Goal: Task Accomplishment & Management: Use online tool/utility

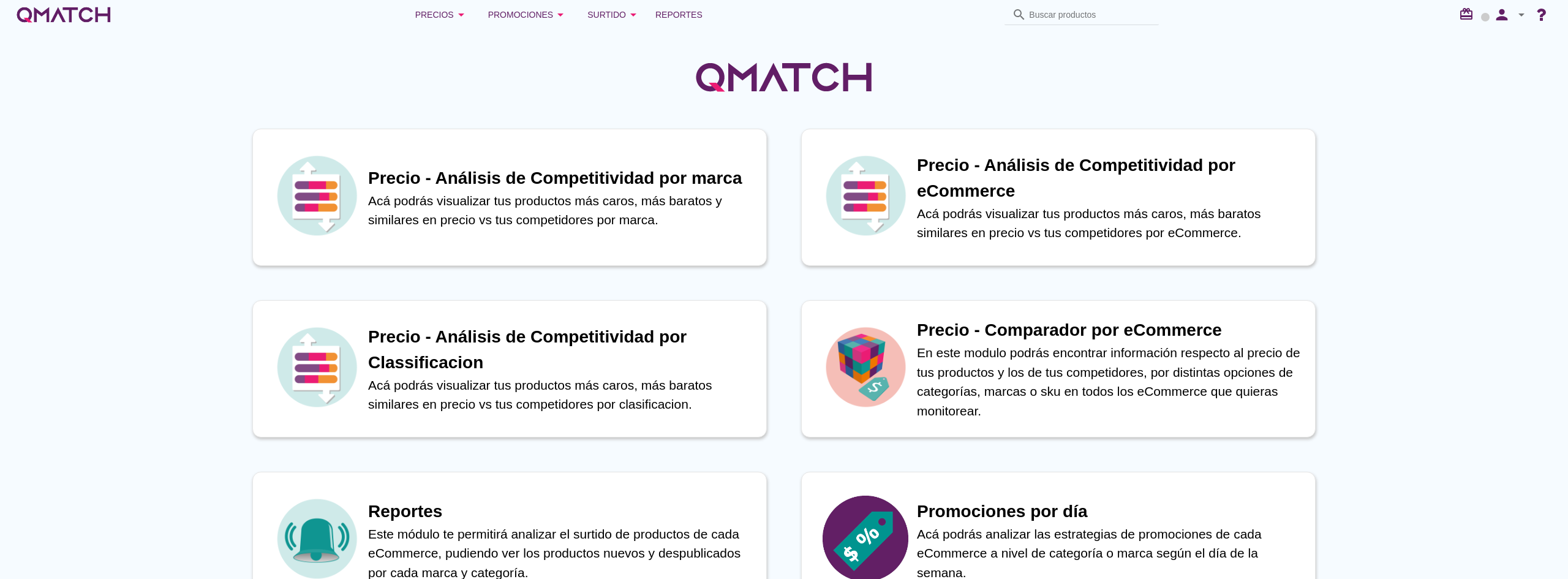
click at [1519, 11] on icon "arrow_drop_down" at bounding box center [1522, 15] width 15 height 15
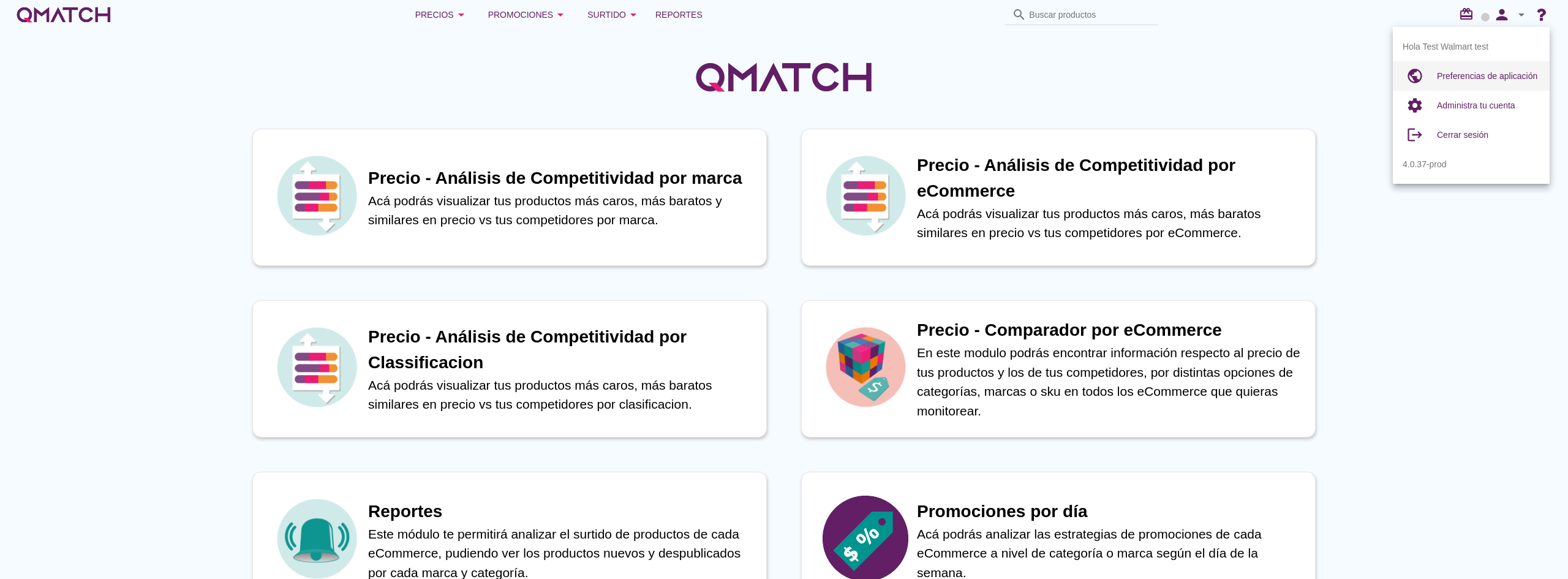
click at [1499, 78] on span "Preferencias de aplicación" at bounding box center [1488, 75] width 100 height 10
radio input "true"
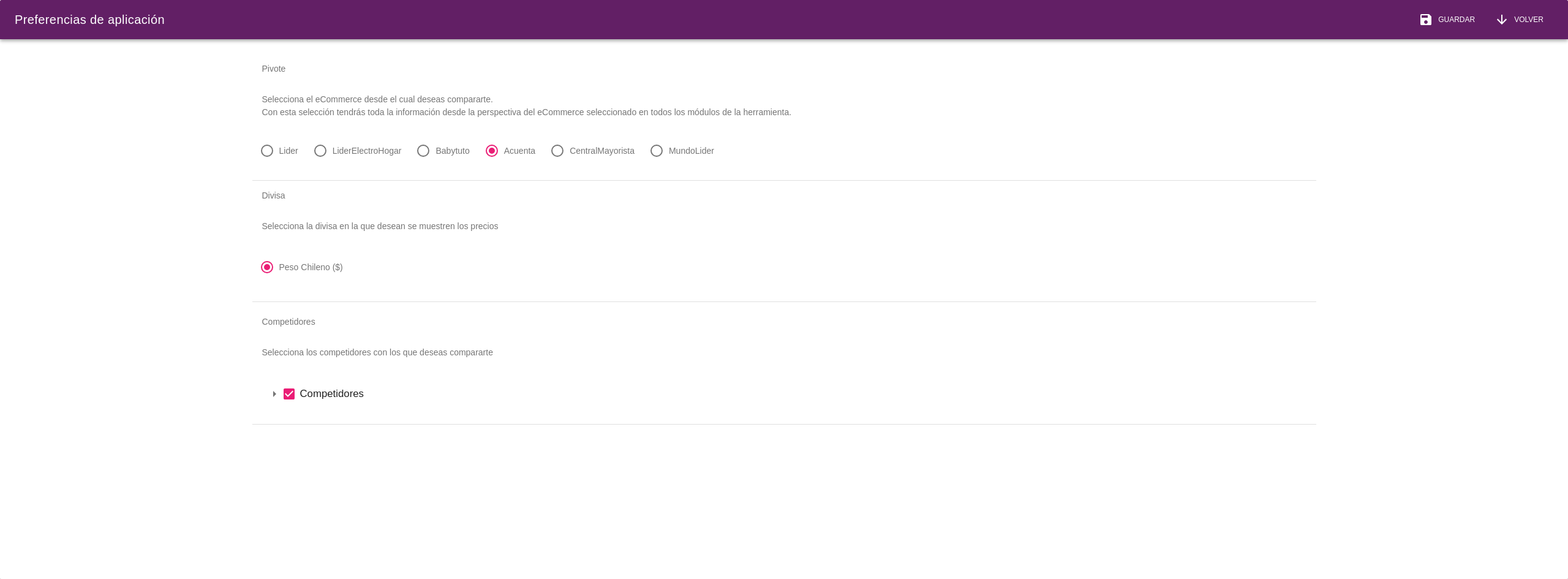
click at [341, 151] on label "LiderElectroHogar" at bounding box center [367, 150] width 69 height 13
radio input "true"
click at [1456, 20] on span "Guardar" at bounding box center [1454, 19] width 42 height 11
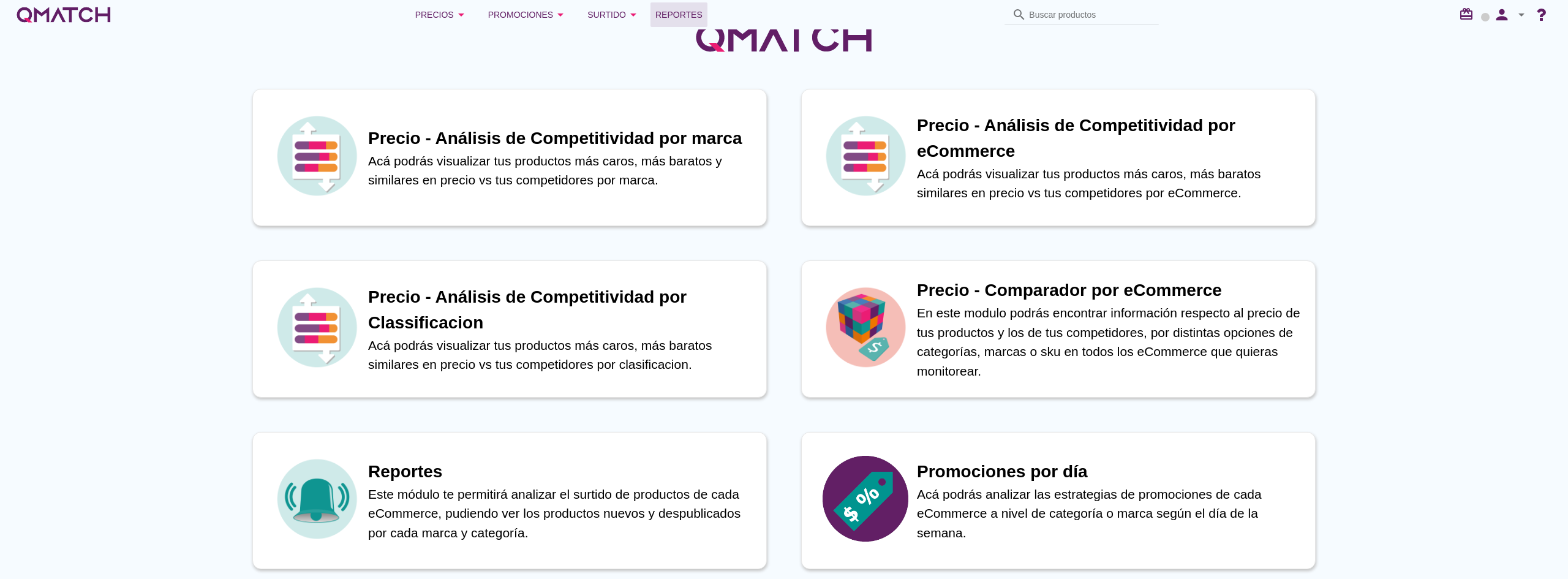
scroll to position [61, 0]
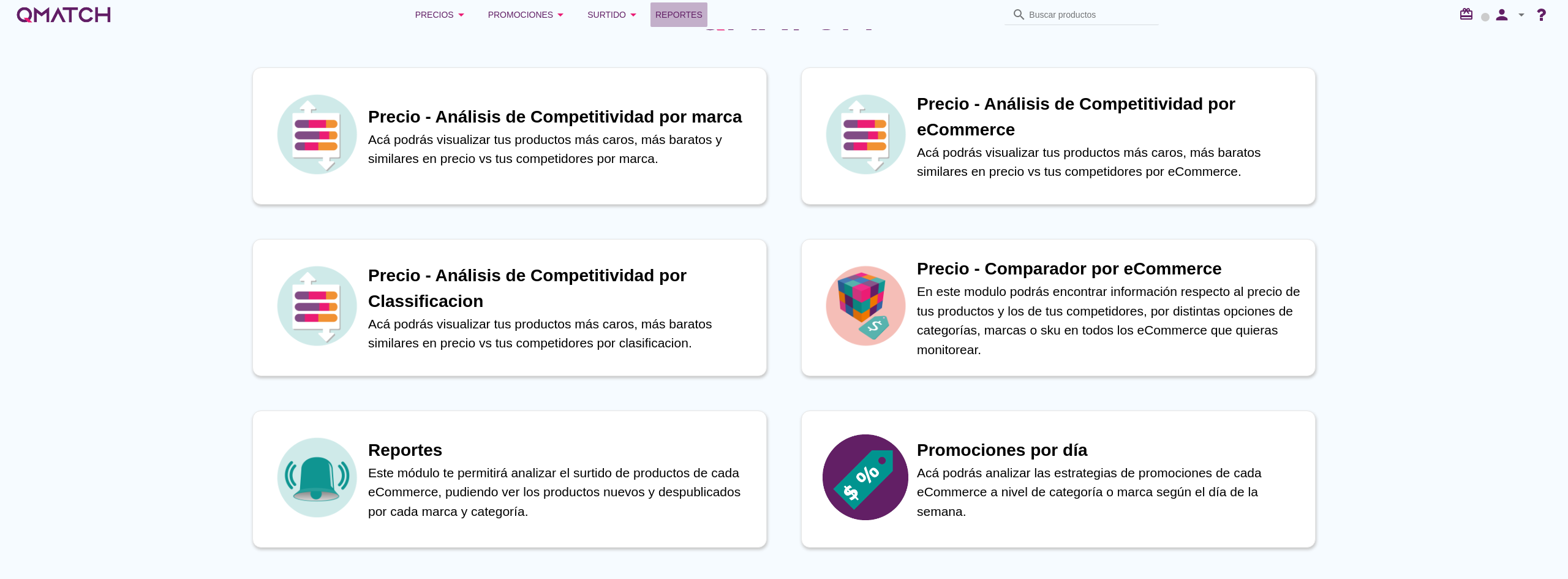
click at [694, 18] on span "Reportes" at bounding box center [679, 15] width 47 height 15
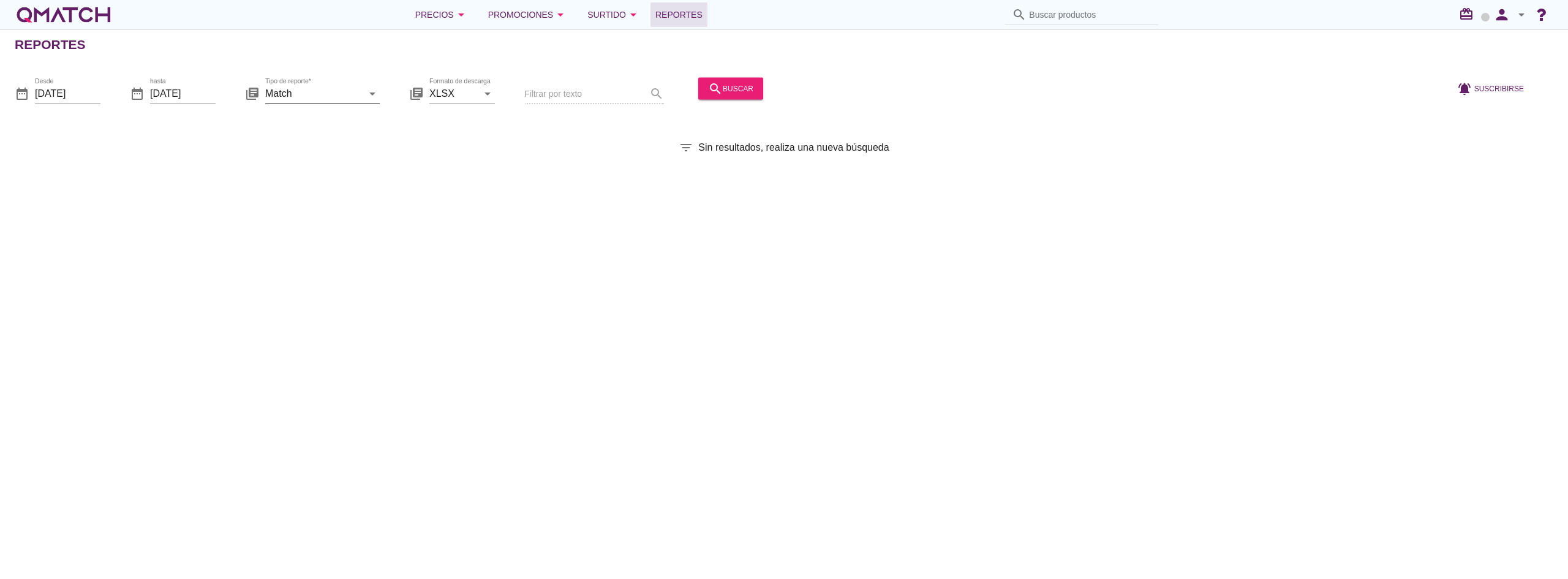
click at [332, 90] on input "Match" at bounding box center [314, 93] width 97 height 20
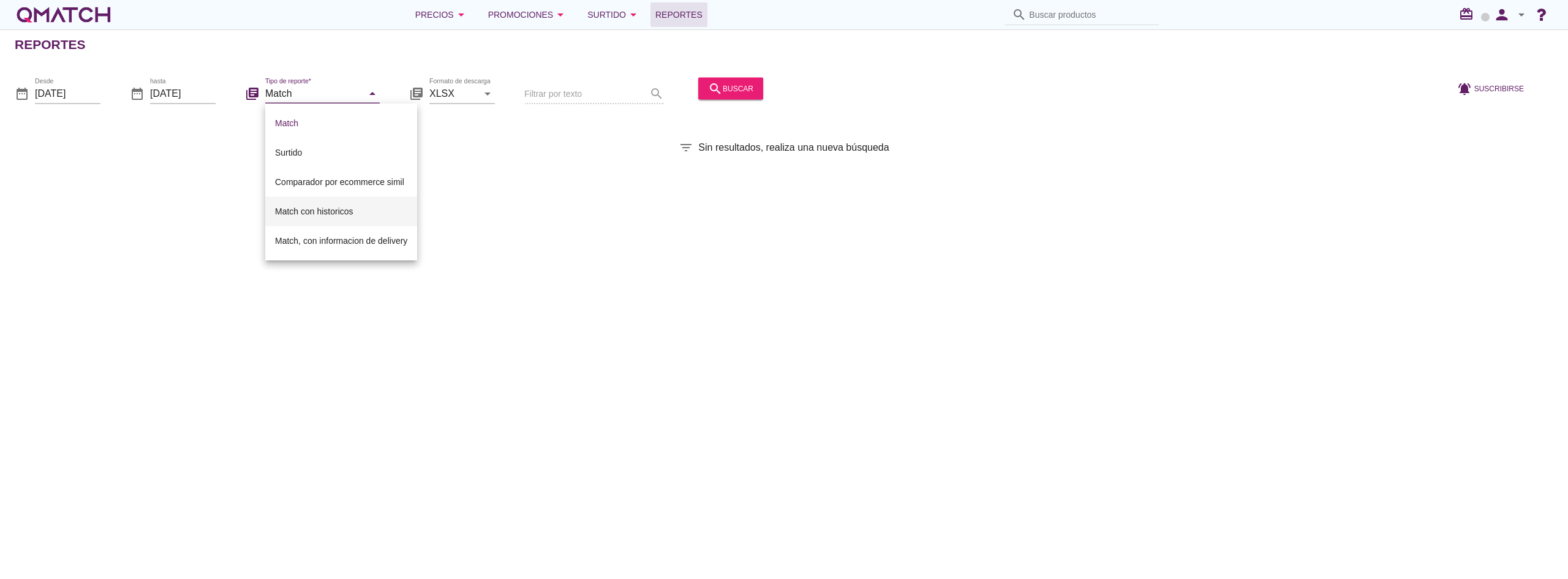
click at [329, 208] on div "Match con historicos" at bounding box center [341, 212] width 133 height 15
type input "Match con historicos"
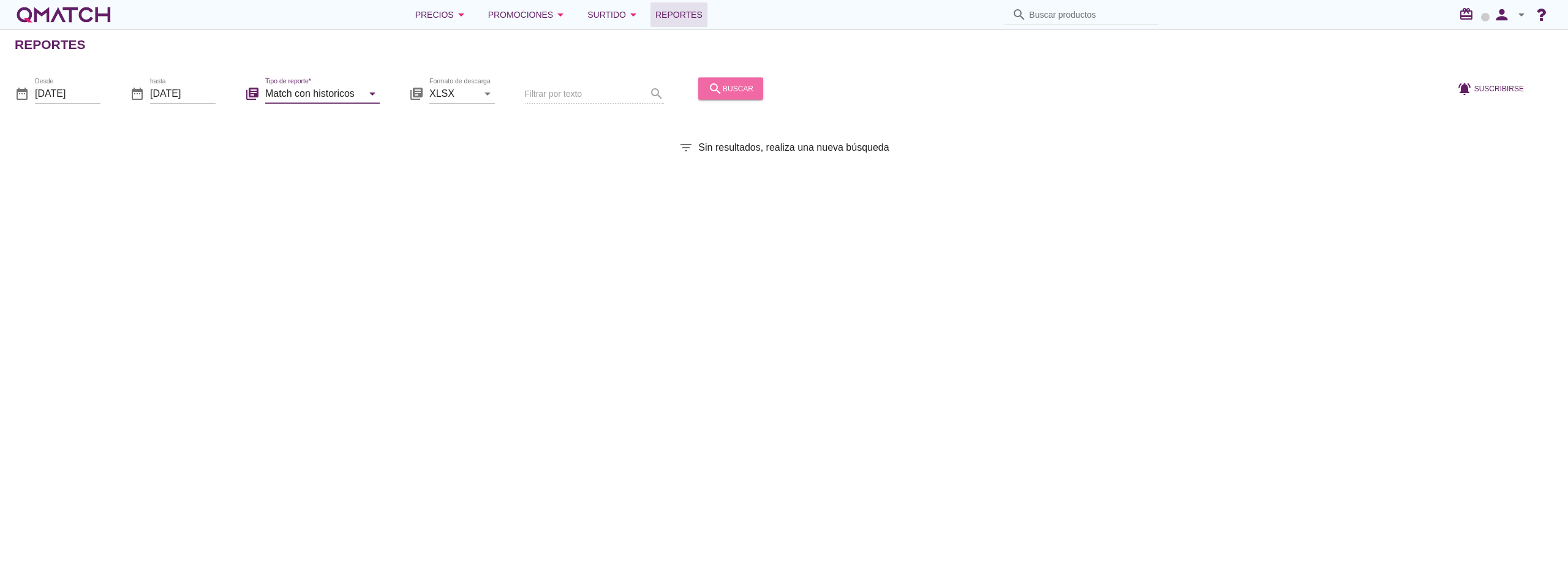
click at [731, 89] on div "search buscar" at bounding box center [731, 89] width 45 height 15
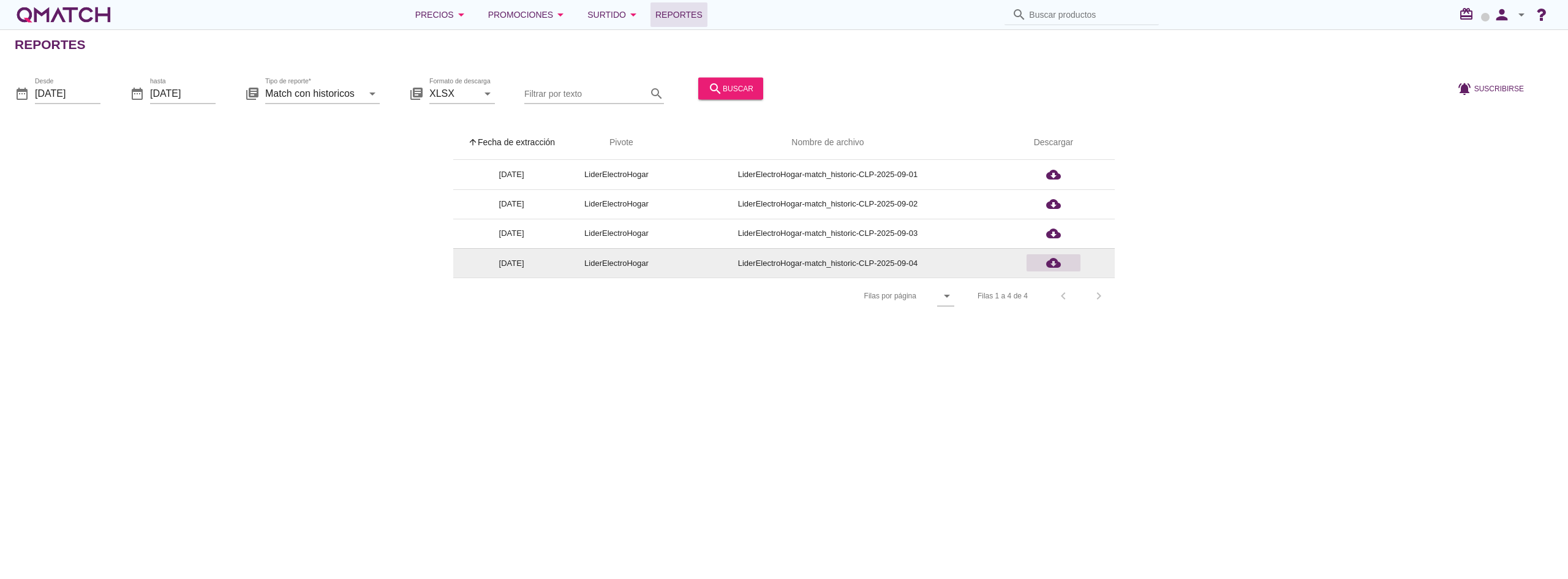
click at [1053, 268] on icon "cloud_download" at bounding box center [1053, 263] width 15 height 15
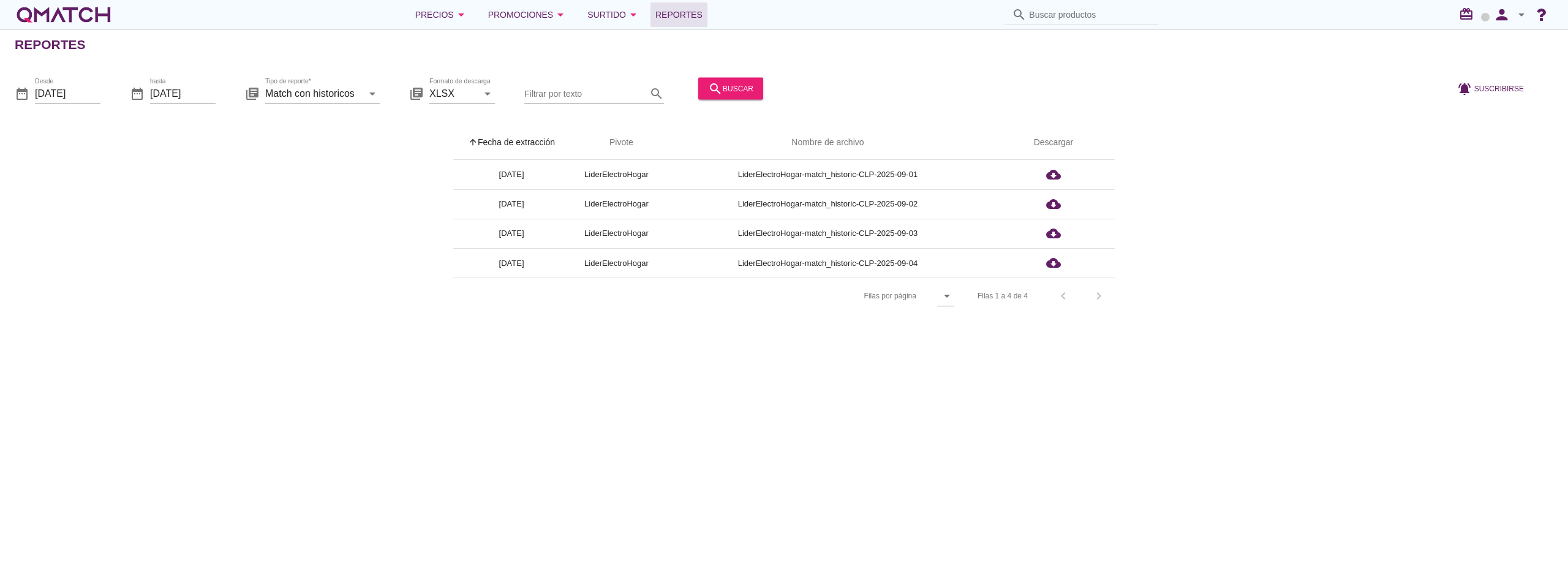
click at [1522, 16] on icon "arrow_drop_down" at bounding box center [1522, 15] width 15 height 15
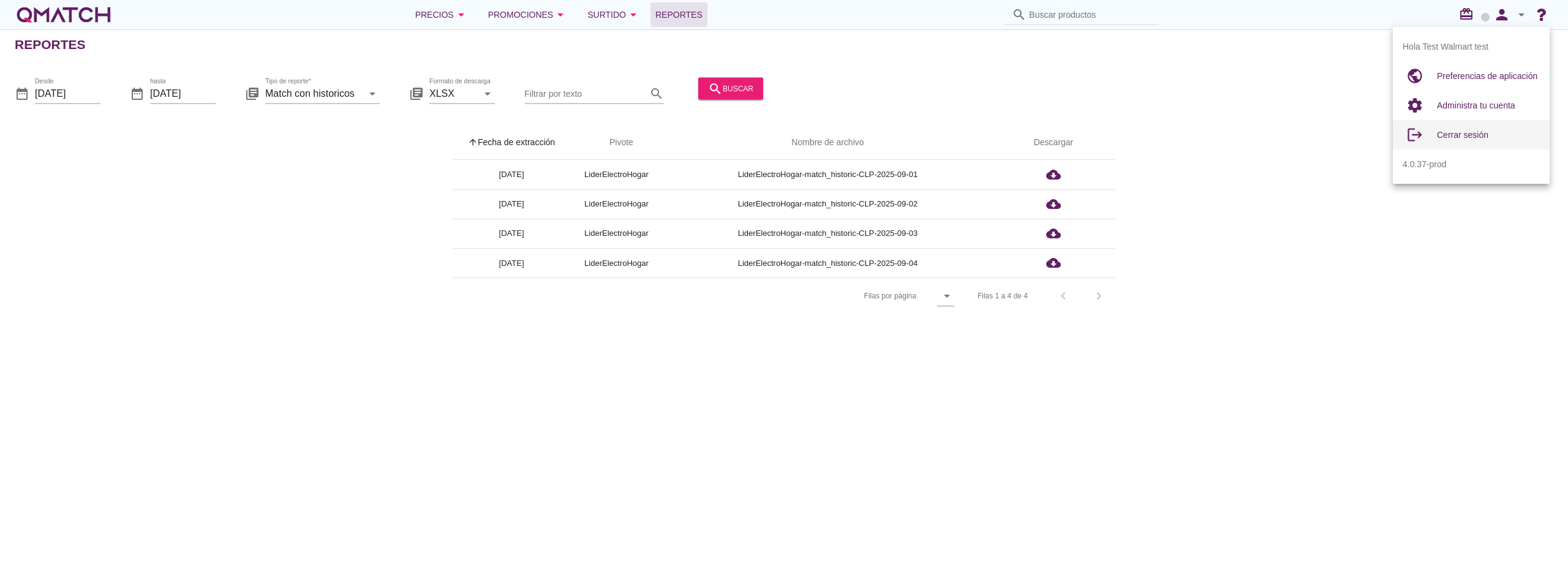
click at [1460, 143] on div "Cerrar sesión" at bounding box center [1489, 135] width 103 height 30
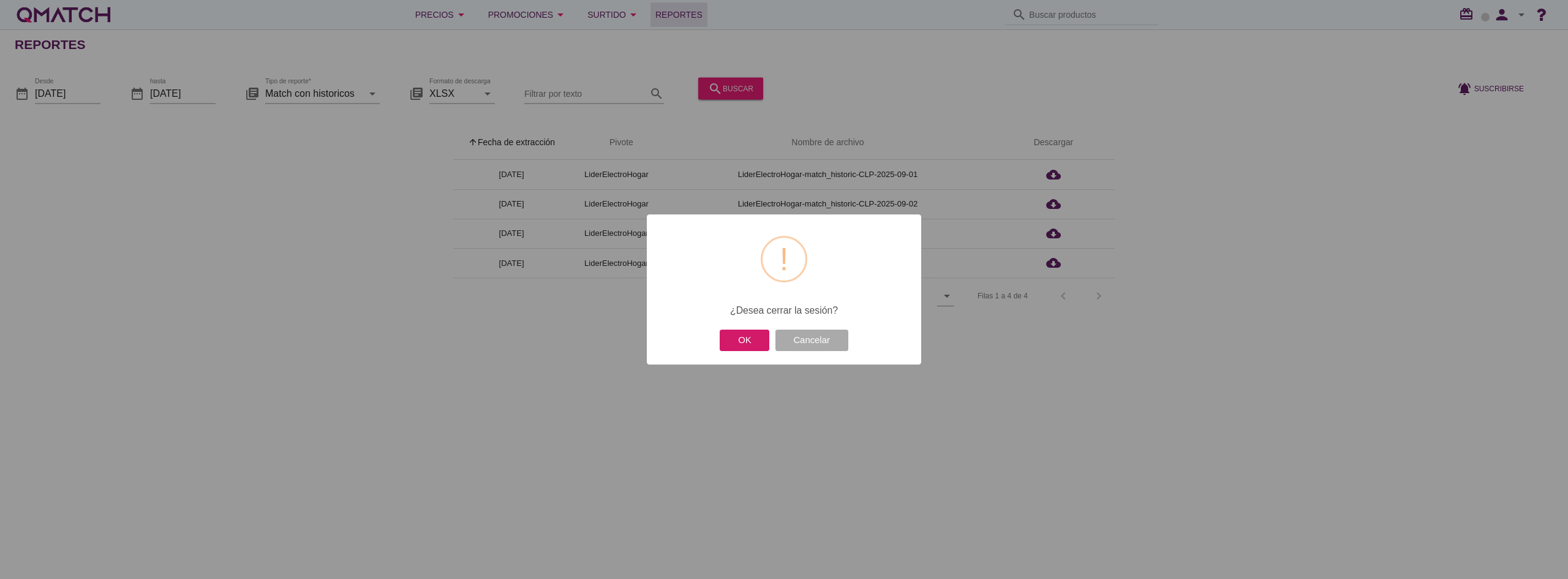
click at [738, 345] on button "OK" at bounding box center [744, 340] width 49 height 21
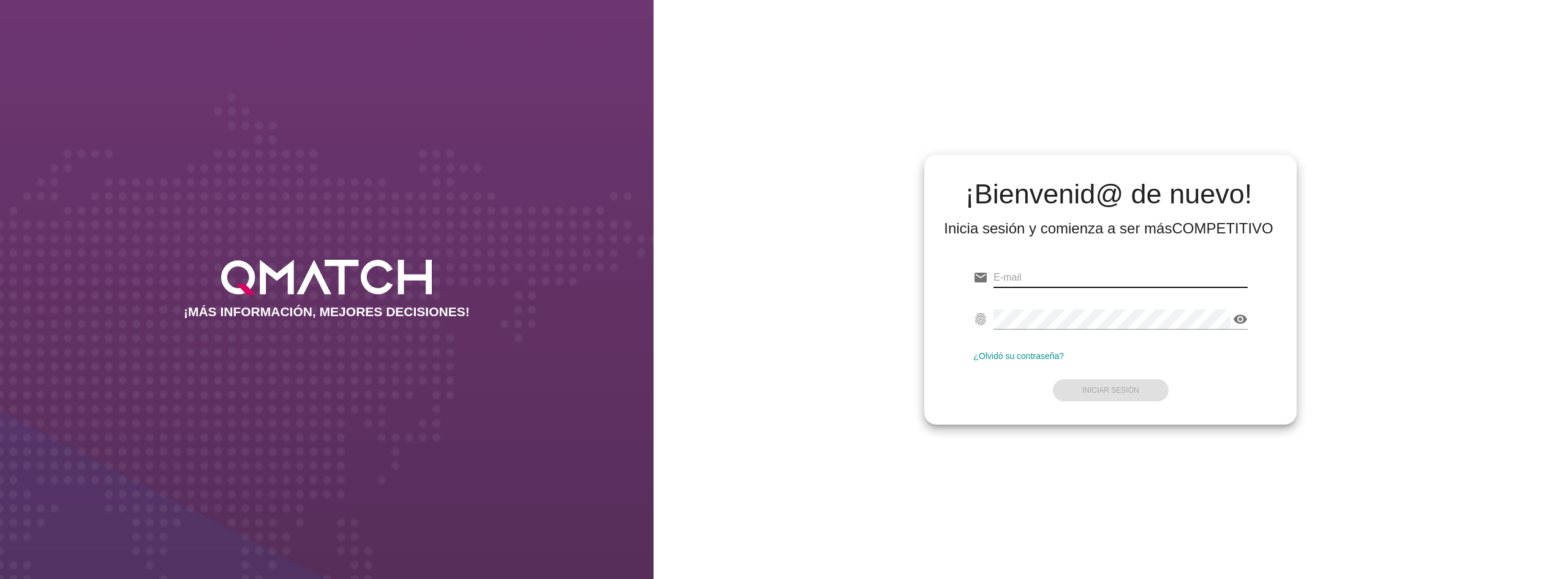
click at [1108, 274] on input "email" at bounding box center [1121, 277] width 254 height 20
type input "test@test.ahumada.cl"
click at [1126, 390] on strong "Iniciar Sesión" at bounding box center [1110, 391] width 57 height 9
